Goal: Task Accomplishment & Management: Use online tool/utility

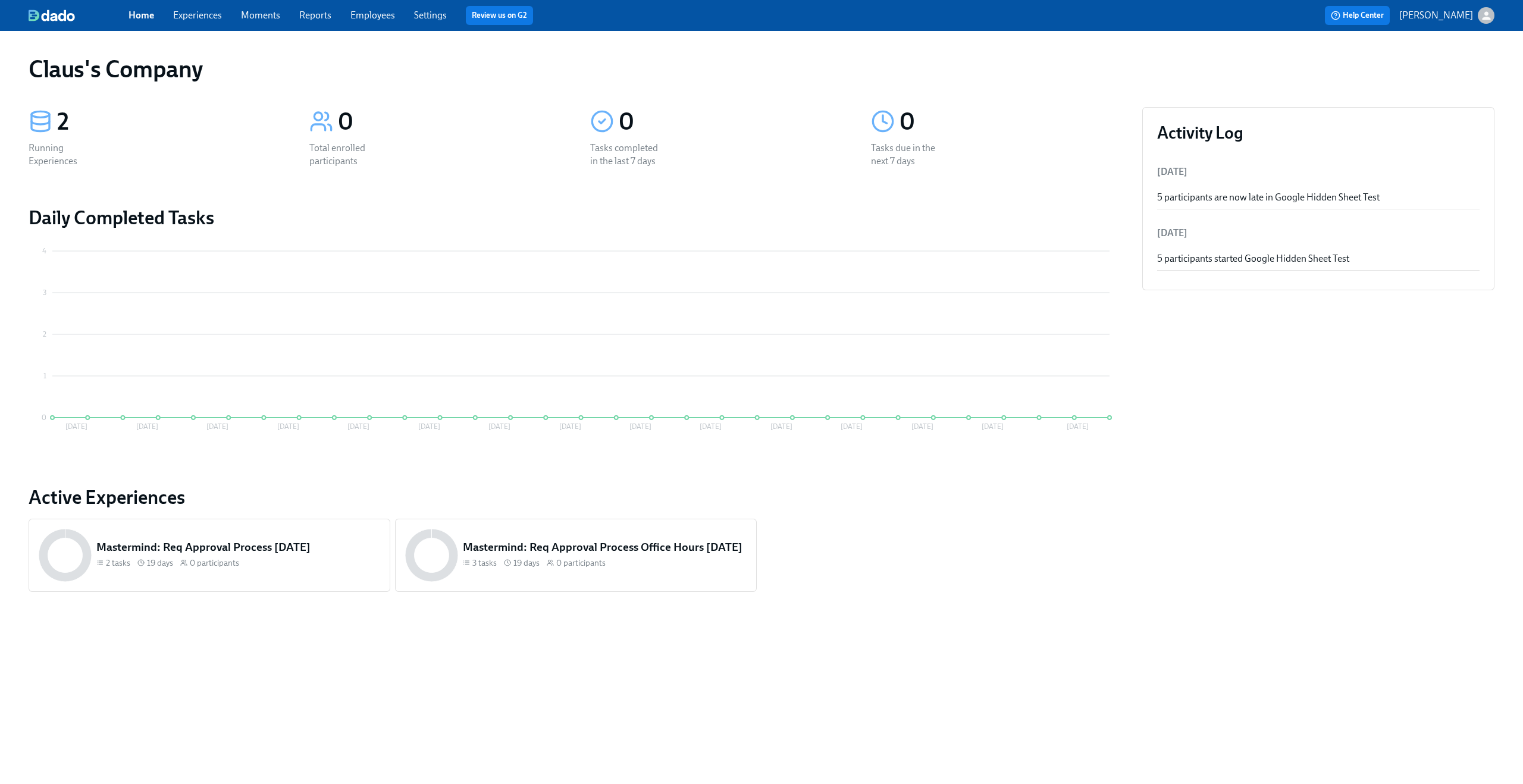
click at [1482, 11] on icon "button" at bounding box center [1486, 16] width 13 height 13
click at [1439, 65] on span "Switch organization..." at bounding box center [1429, 69] width 112 height 13
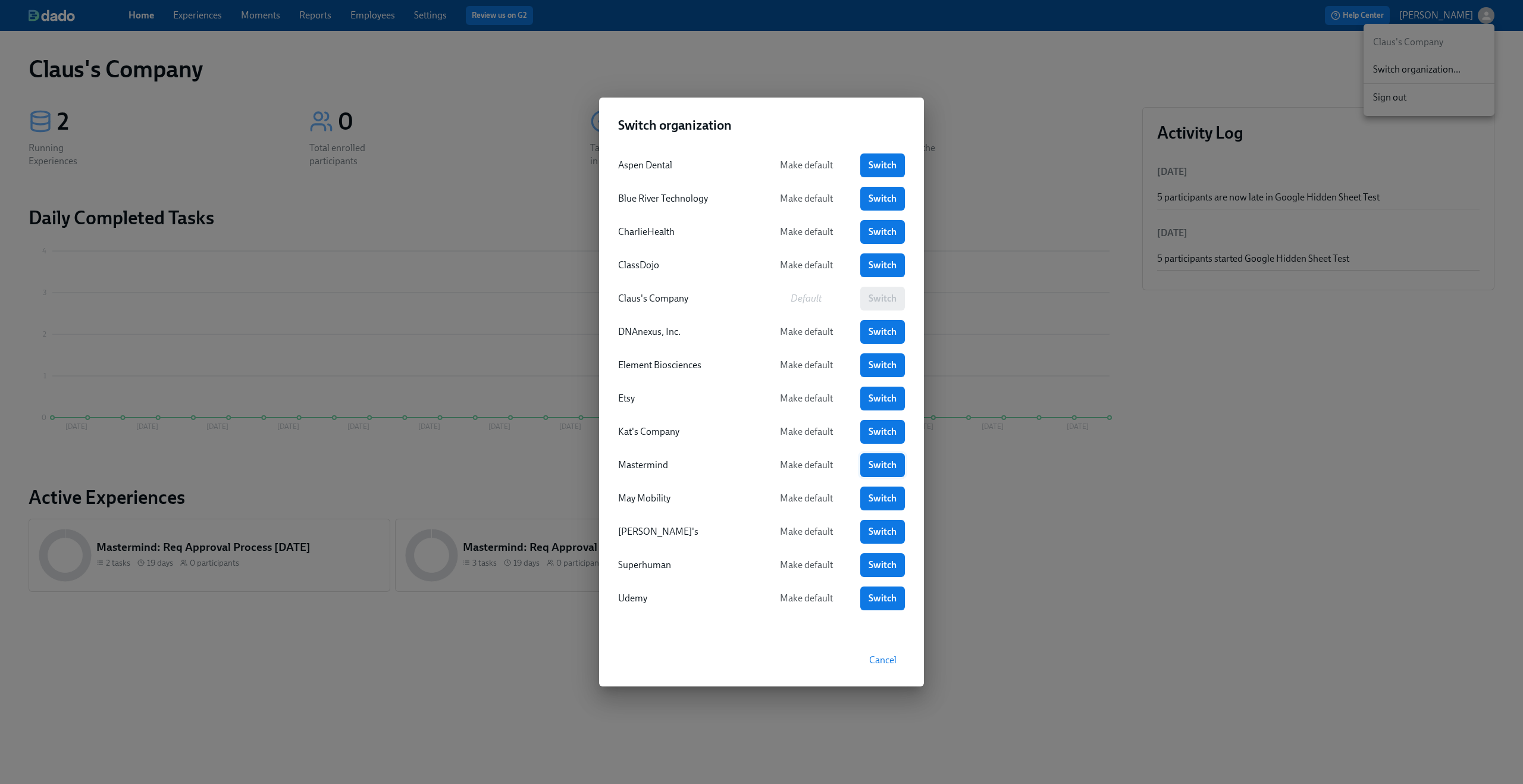
click at [882, 458] on link "Switch" at bounding box center [882, 465] width 45 height 24
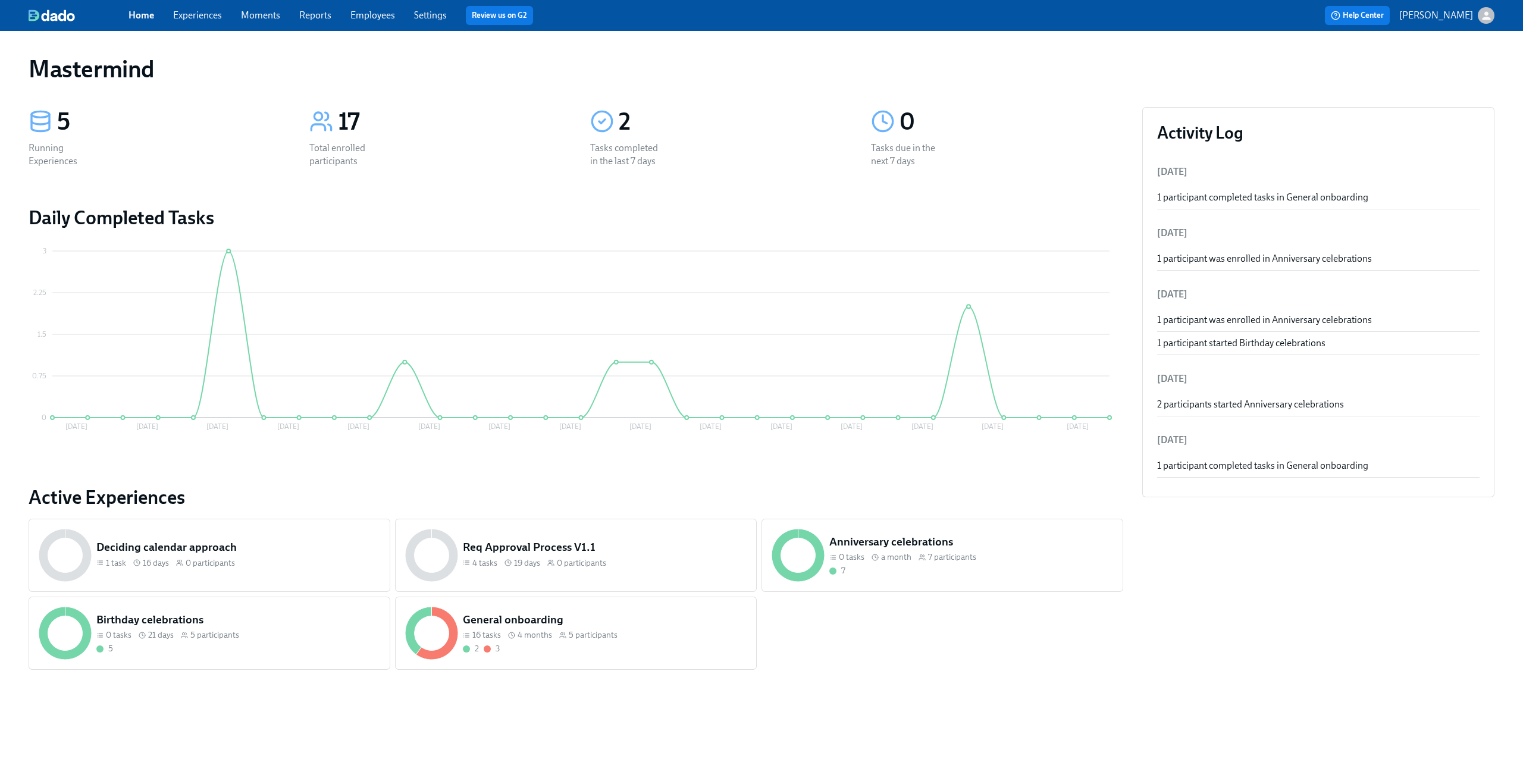
click at [259, 16] on link "Moments" at bounding box center [261, 15] width 39 height 11
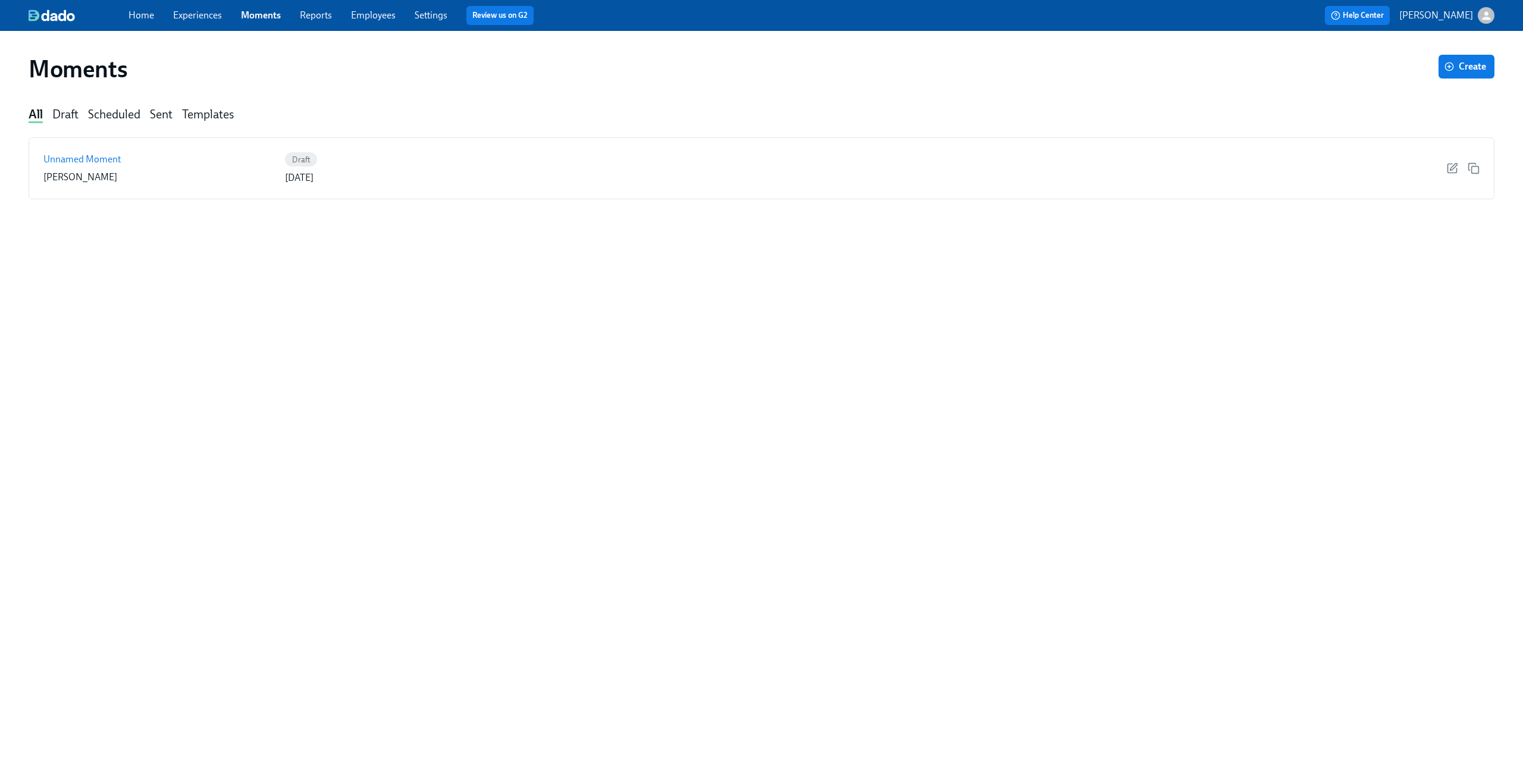
click at [209, 15] on link "Experiences" at bounding box center [198, 15] width 49 height 11
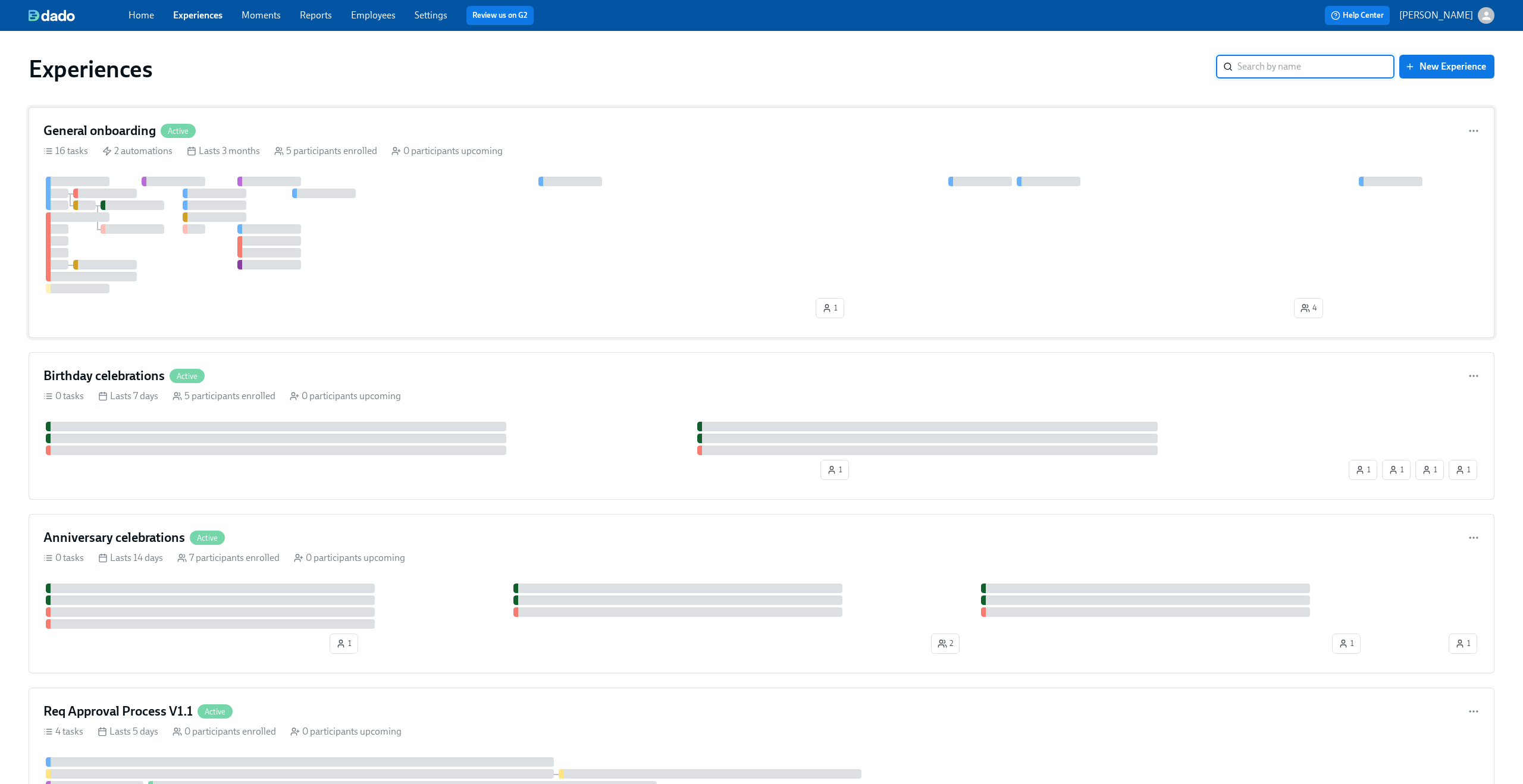
click at [407, 122] on div "General onboarding Active" at bounding box center [762, 131] width 1436 height 18
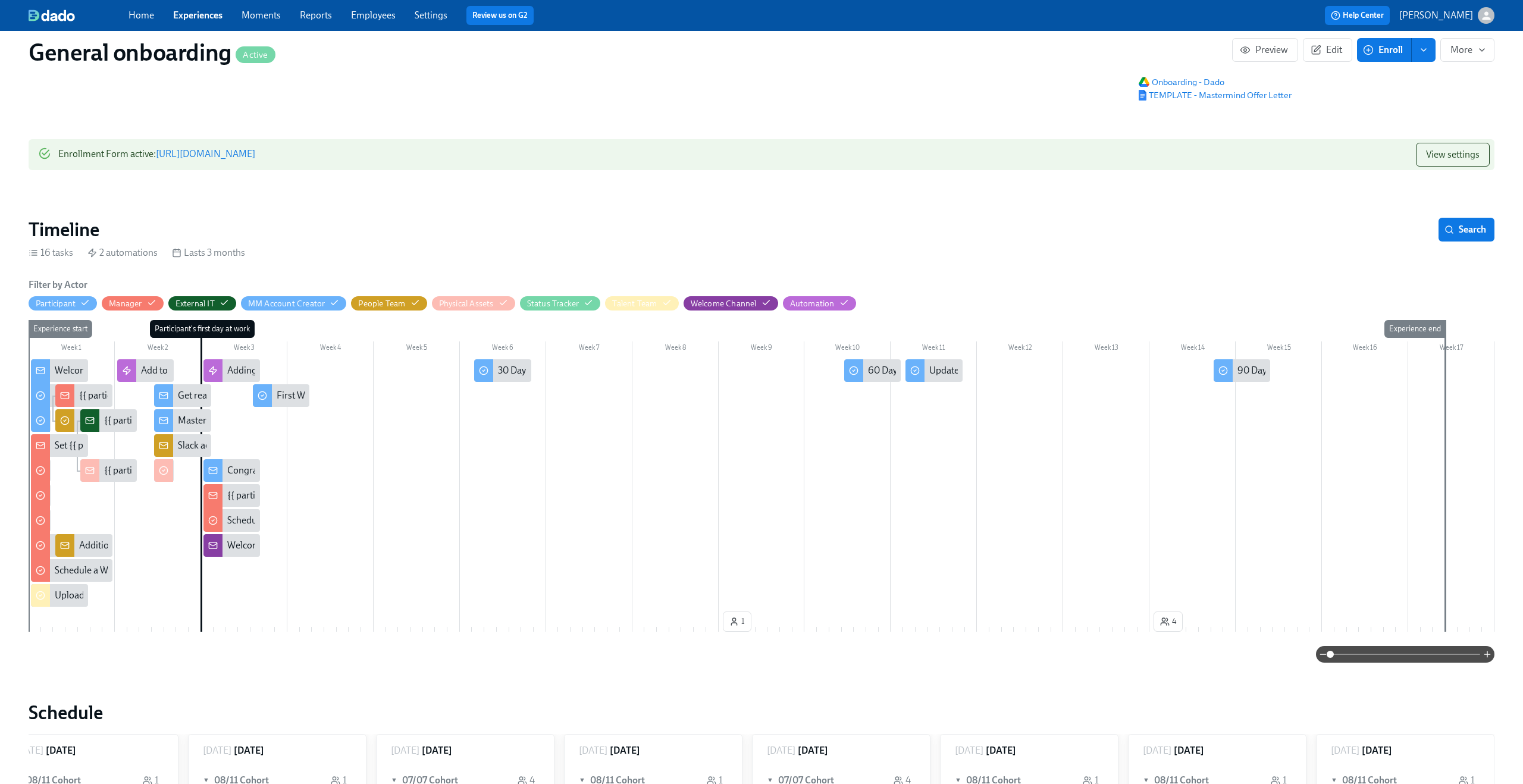
scroll to position [60, 0]
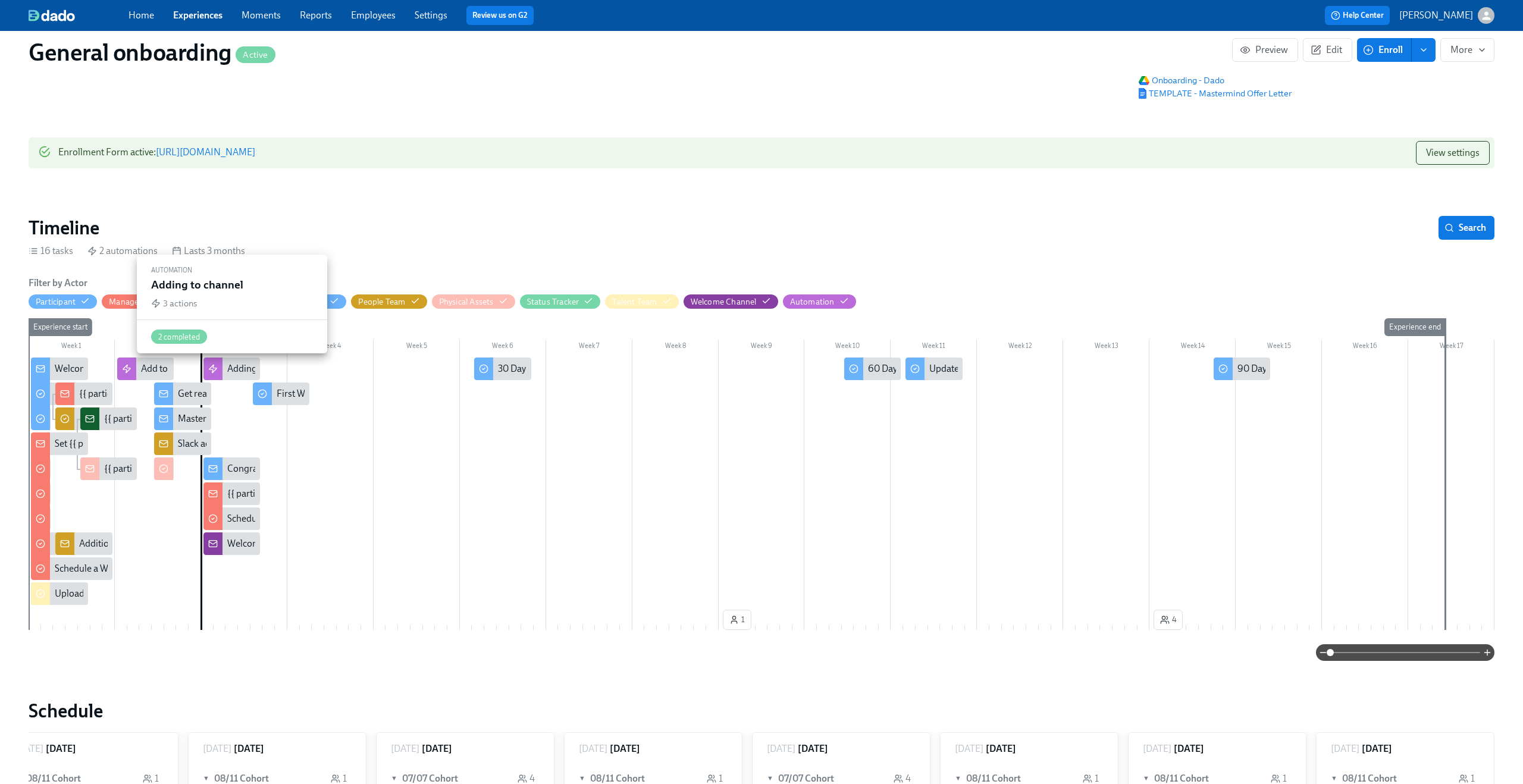
click at [235, 366] on div "Adding to channel" at bounding box center [264, 369] width 74 height 13
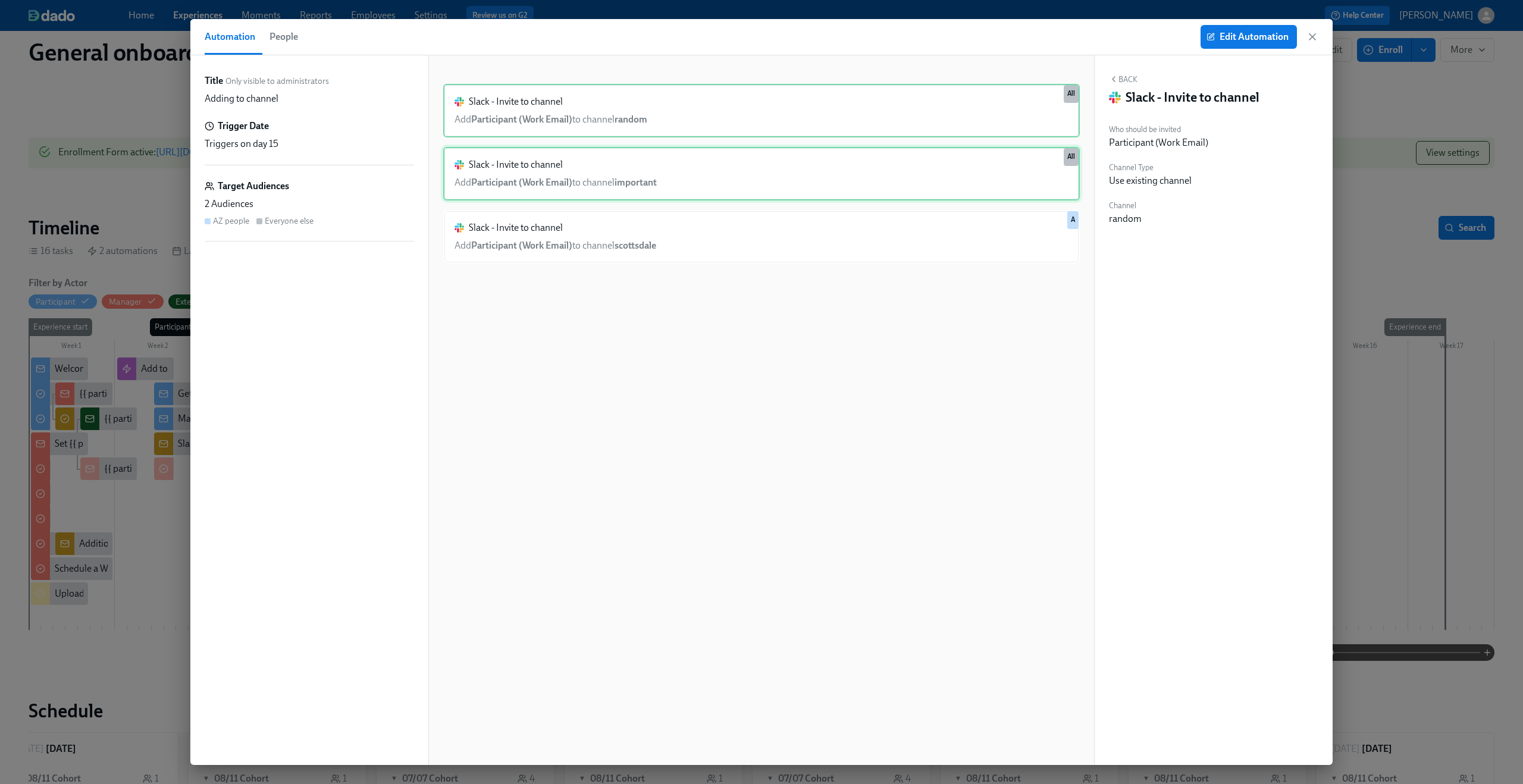
click at [884, 174] on div "Slack - Invite to channel Add Participant (Work Email) to channel important All" at bounding box center [761, 173] width 636 height 53
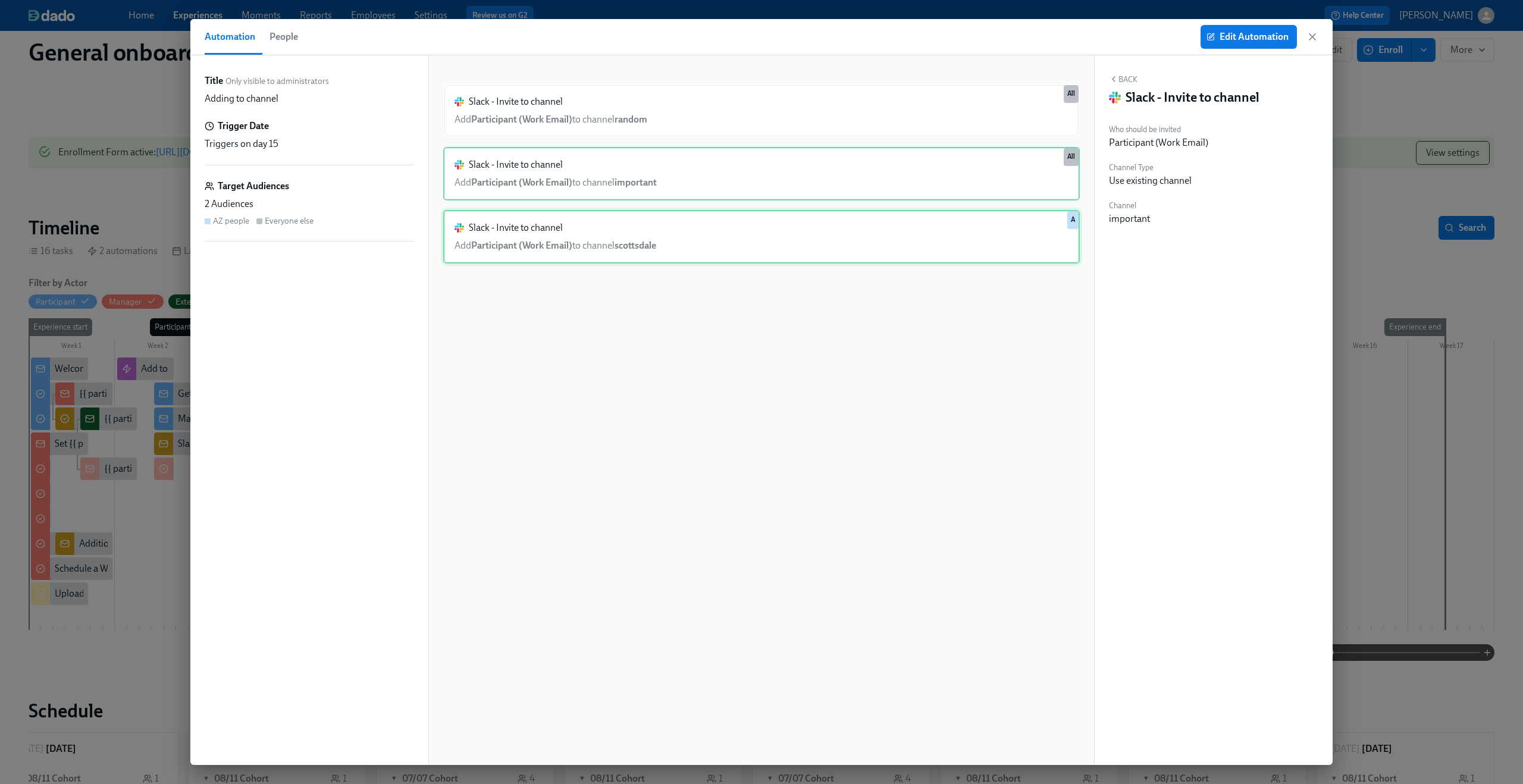
click at [870, 223] on div "Slack - Invite to channel Add Participant (Work Email) to channel scottsdale A" at bounding box center [761, 237] width 636 height 53
click at [856, 188] on div "Slack - Invite to channel Add Participant (Work Email) to channel important All" at bounding box center [761, 173] width 636 height 53
click at [837, 218] on div "Slack - Invite to channel Add Participant (Work Email) to channel scottsdale A" at bounding box center [761, 237] width 636 height 53
click at [822, 194] on div "Slack - Invite to channel Add Participant (Work Email) to channel important All" at bounding box center [761, 173] width 636 height 53
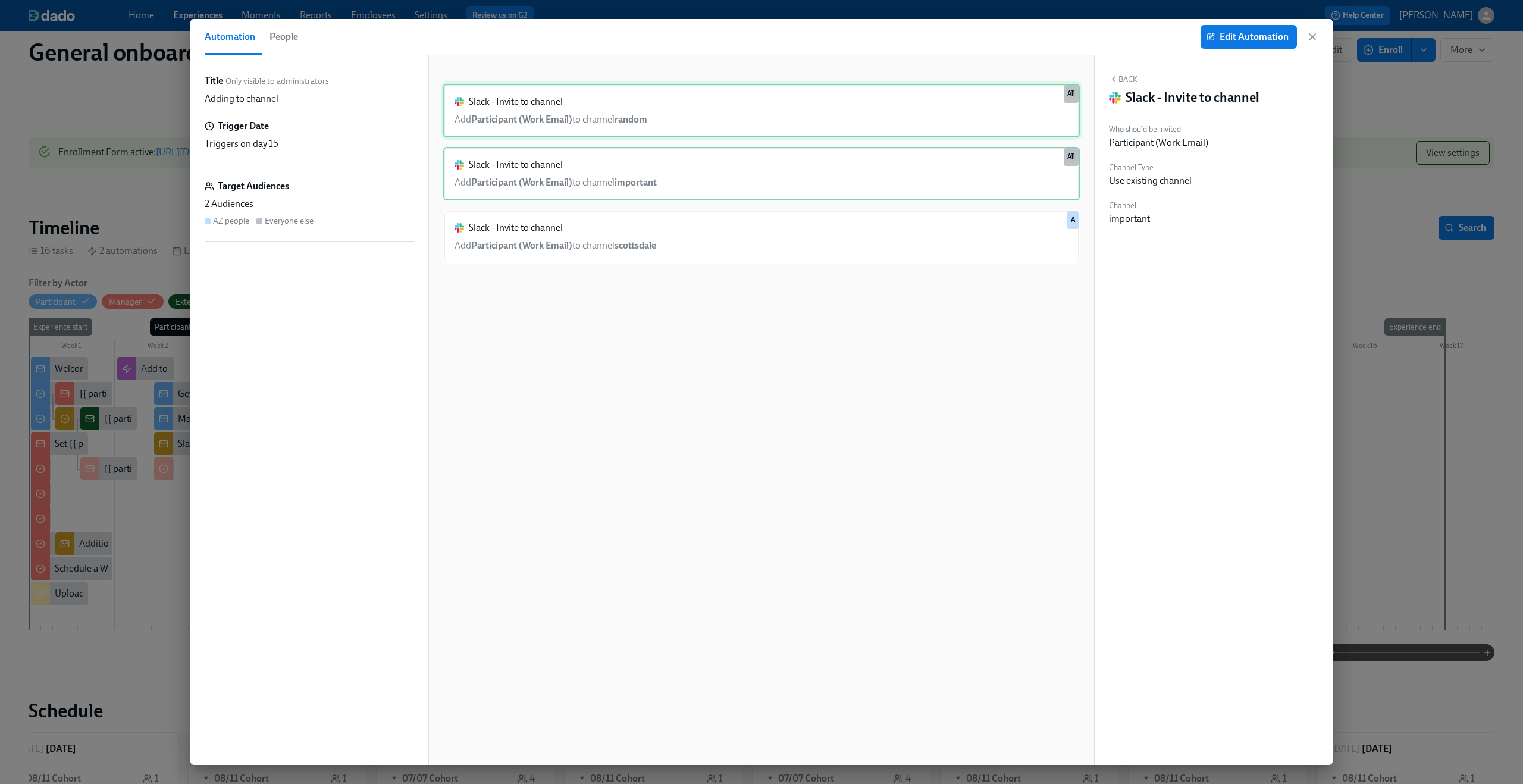
click at [792, 125] on div "Slack - Invite to channel Add Participant (Work Email) to channel random All" at bounding box center [761, 110] width 636 height 53
